Goal: Task Accomplishment & Management: Manage account settings

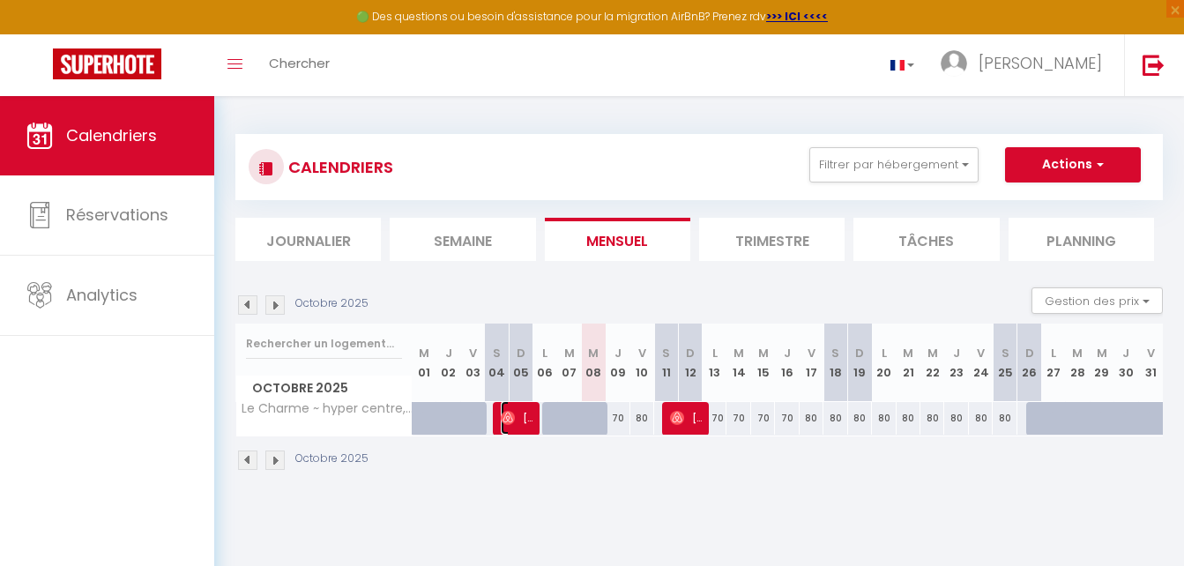
click at [520, 406] on span "[PERSON_NAME]" at bounding box center [517, 418] width 32 height 34
select select "OK"
select select "0"
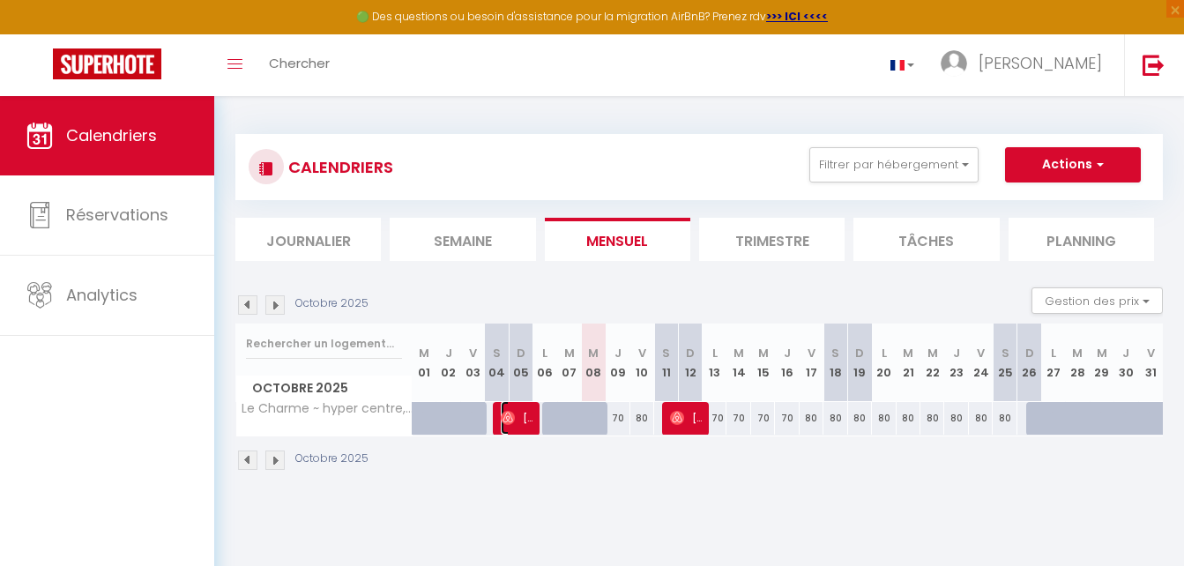
select select "1"
select select
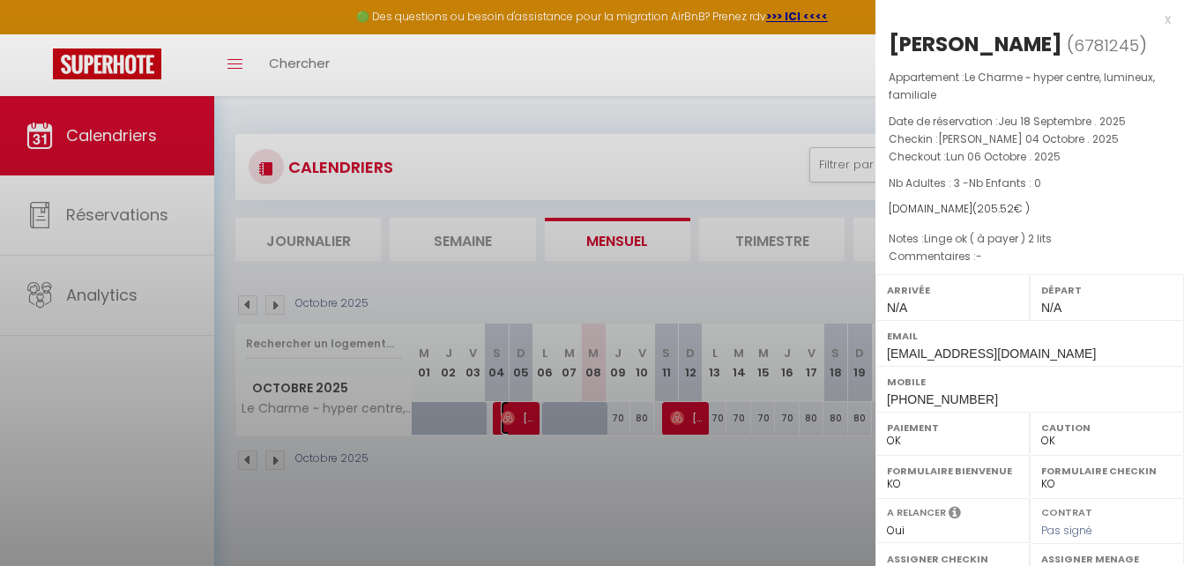
select select "37577"
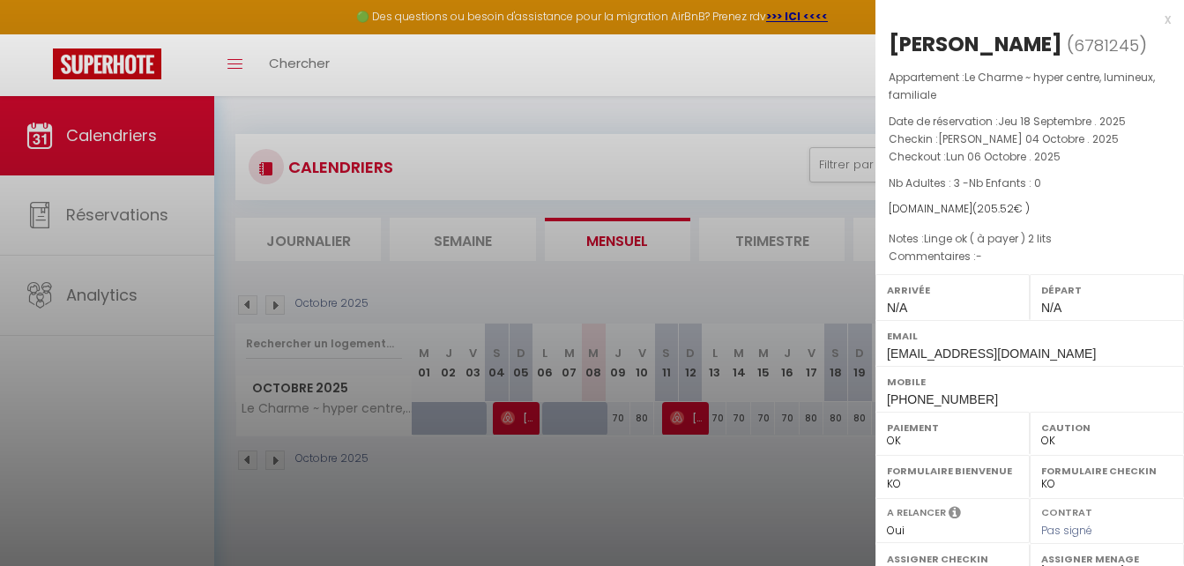
click at [513, 407] on div at bounding box center [592, 283] width 1184 height 566
